Goal: Information Seeking & Learning: Check status

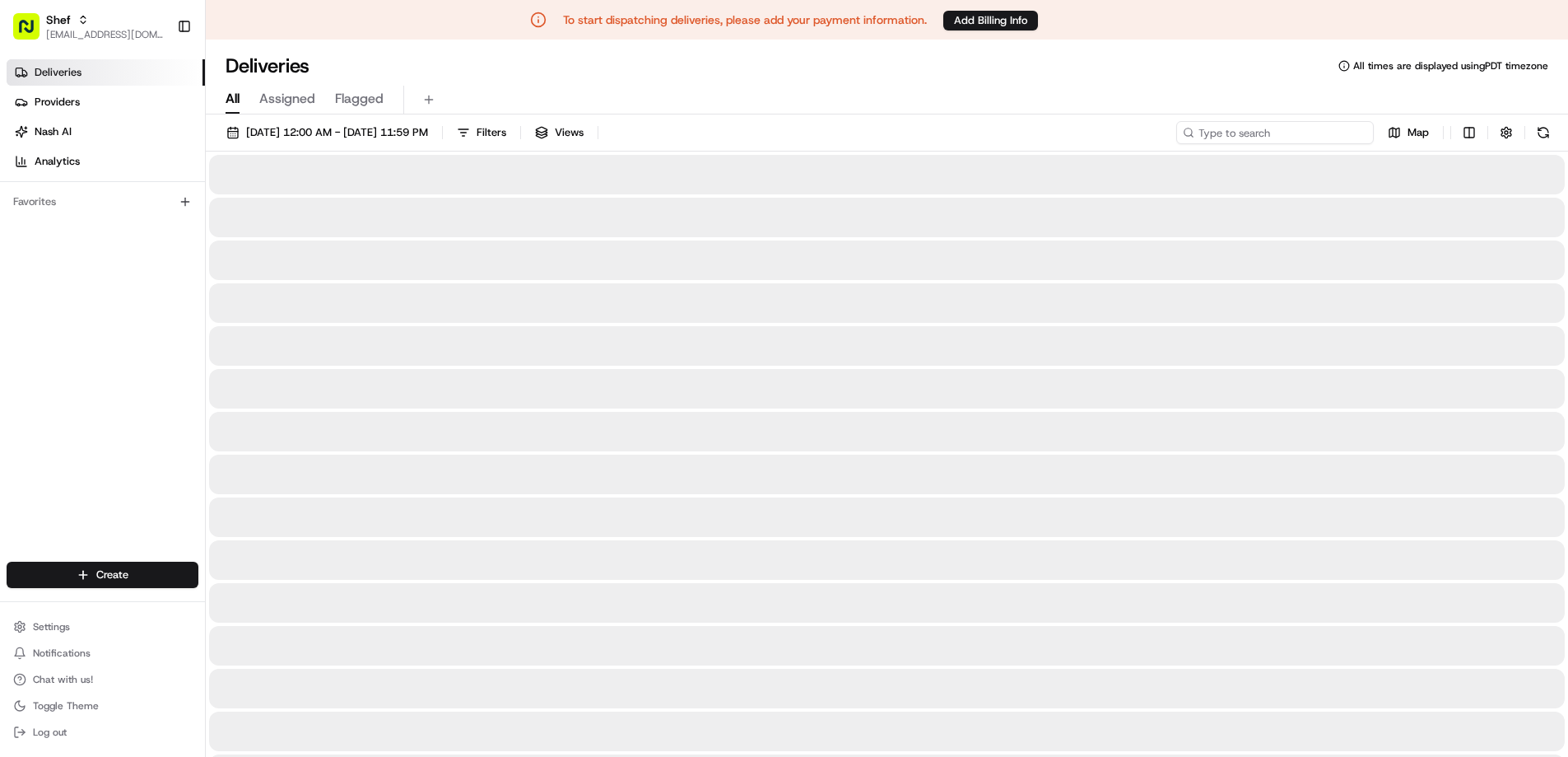
click at [1283, 132] on input at bounding box center [1275, 133] width 197 height 24
paste input "Dmc9hmcxxke"
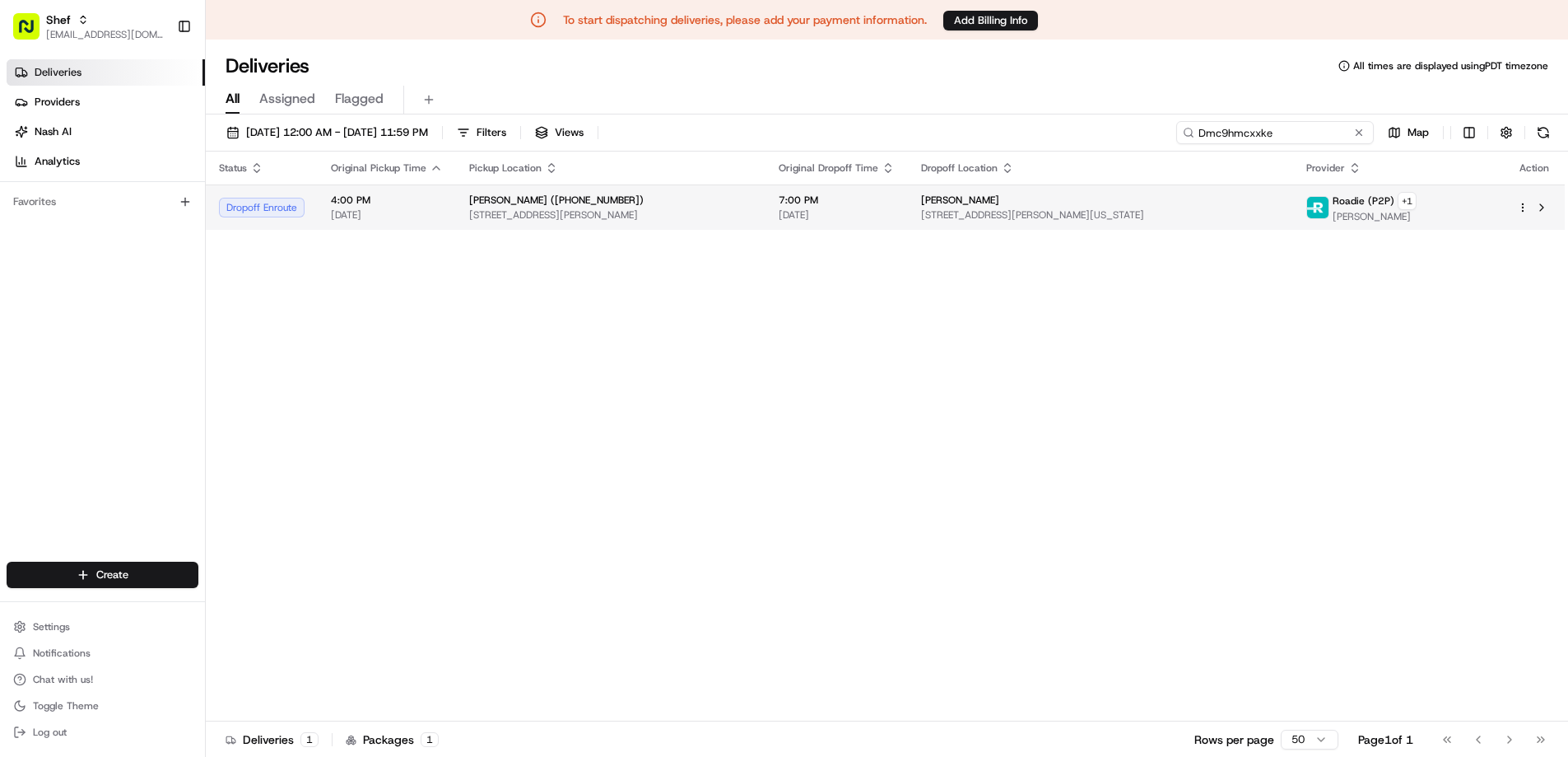
type input "Dmc9hmcxxke"
click at [591, 209] on span "[STREET_ADDRESS][PERSON_NAME]" at bounding box center [610, 215] width 283 height 13
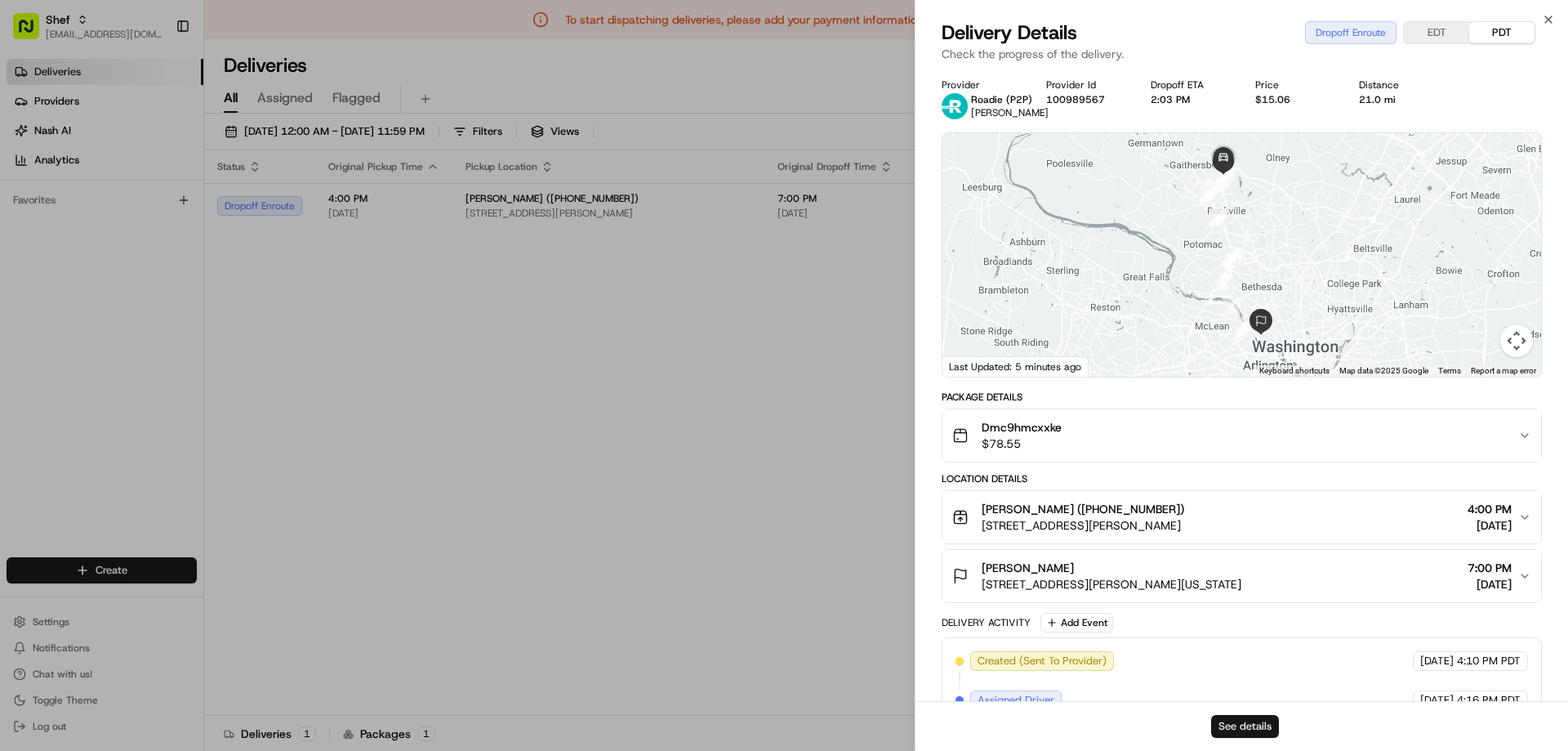
click at [1230, 726] on button "See details" at bounding box center [1244, 726] width 68 height 23
